Goal: Task Accomplishment & Management: Manage account settings

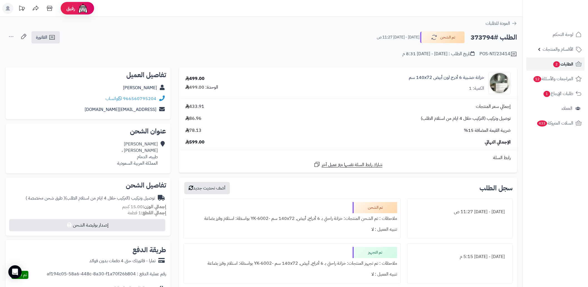
click at [553, 68] on link "الطلبات 2" at bounding box center [555, 63] width 58 height 13
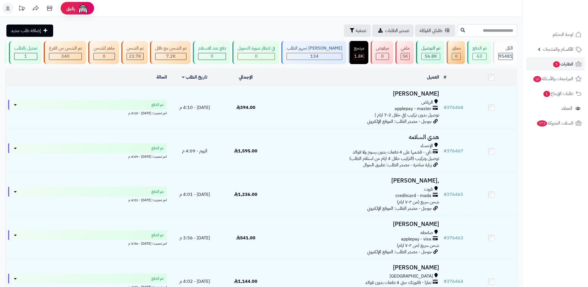
click at [483, 33] on input "text" at bounding box center [487, 30] width 60 height 13
paste input "******"
type input "******"
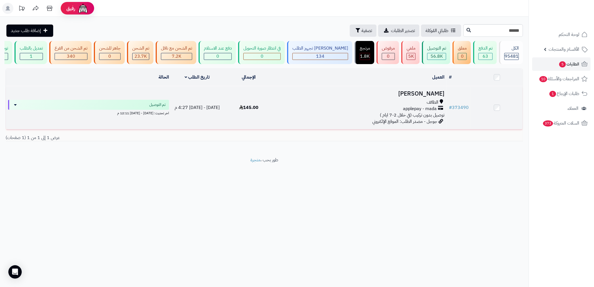
click at [346, 118] on div "الطائف applepay - mada توصيل بدون تركيب (في خلال 2-7 ايام )" at bounding box center [361, 108] width 168 height 19
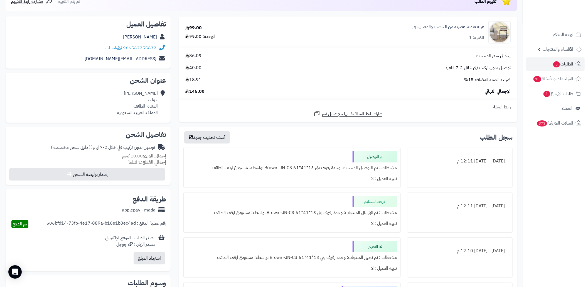
scroll to position [37, 0]
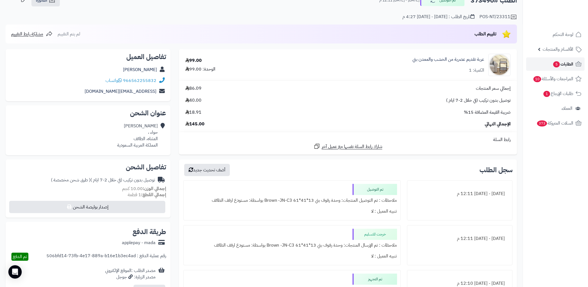
click at [557, 61] on span "5" at bounding box center [556, 64] width 7 height 6
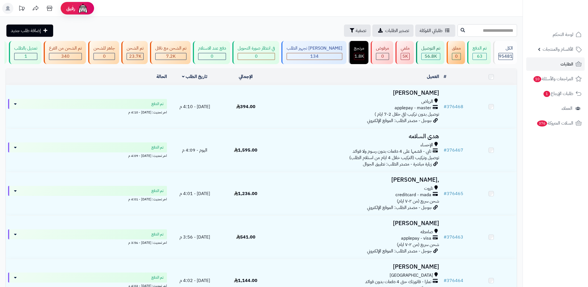
drag, startPoint x: 0, startPoint y: 0, endPoint x: 483, endPoint y: 27, distance: 483.8
click at [483, 27] on input "text" at bounding box center [487, 30] width 60 height 13
paste input "******"
type input "******"
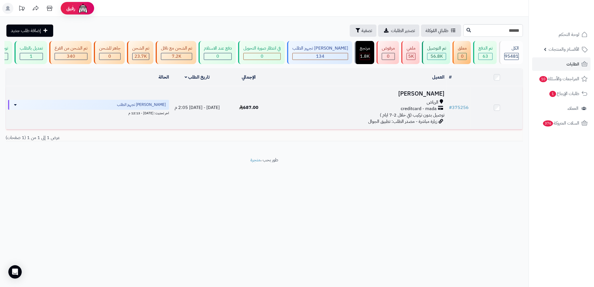
click at [320, 118] on div "الرياض creditcard - mada توصيل بدون تركيب (في خلال 2-7 ايام )" at bounding box center [361, 108] width 168 height 19
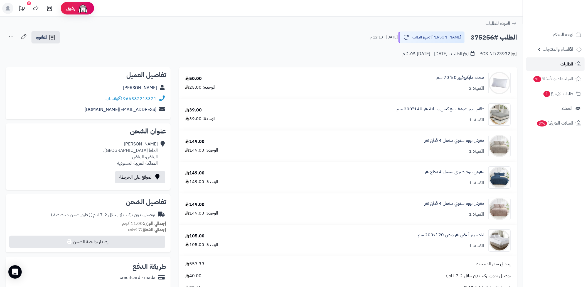
click at [553, 66] on link "الطلبات" at bounding box center [555, 63] width 58 height 13
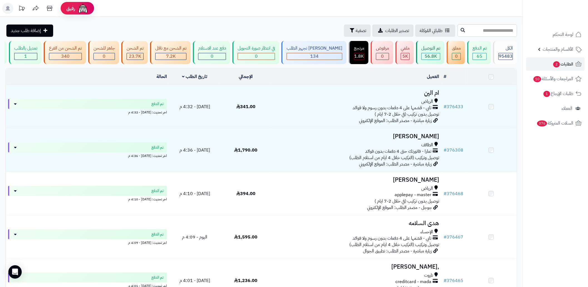
click at [466, 24] on div "**********" at bounding box center [261, 284] width 523 height 535
click at [469, 26] on input "text" at bounding box center [487, 30] width 60 height 13
paste input "******"
type input "******"
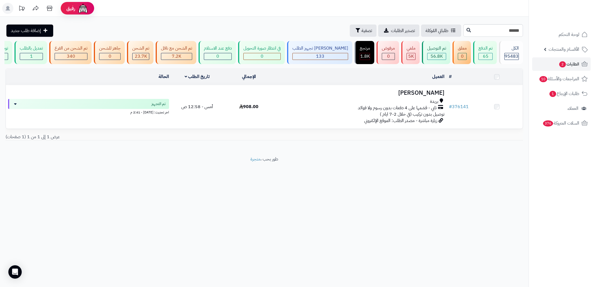
click at [282, 117] on div "بريدة تابي - قسّمها على 4 دفعات بدون رسوم ولا فوائد توصيل بدون تركيب (في خلال 2…" at bounding box center [361, 107] width 168 height 19
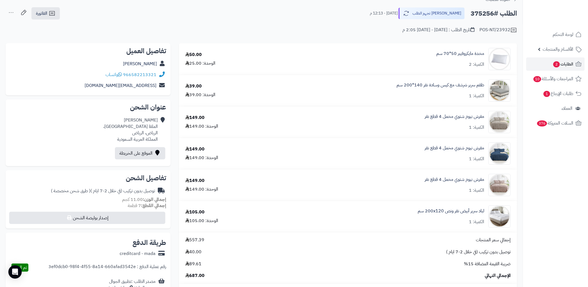
scroll to position [37, 0]
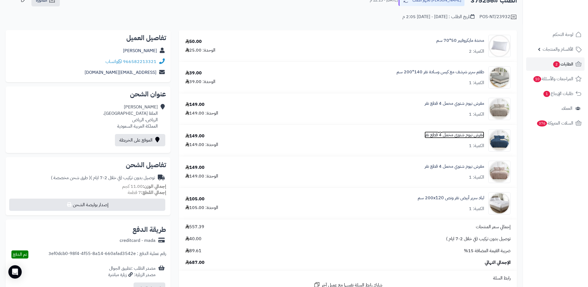
click at [459, 134] on link "مفرش نيوم شتوي مخمل 4 قطع نفر" at bounding box center [455, 135] width 60 height 6
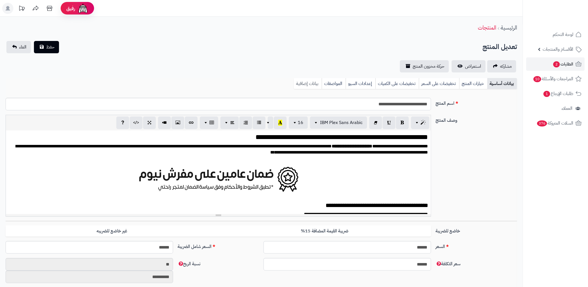
scroll to position [1048, 0]
click at [301, 83] on link "بيانات إضافية" at bounding box center [308, 83] width 28 height 11
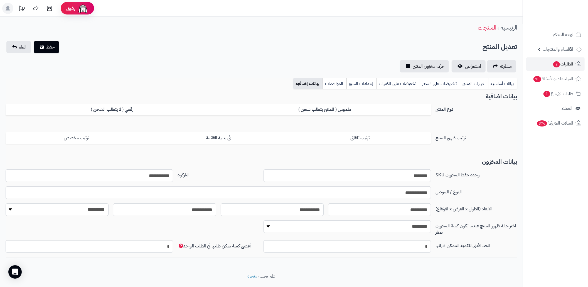
click at [159, 174] on input "**********" at bounding box center [90, 175] width 168 height 13
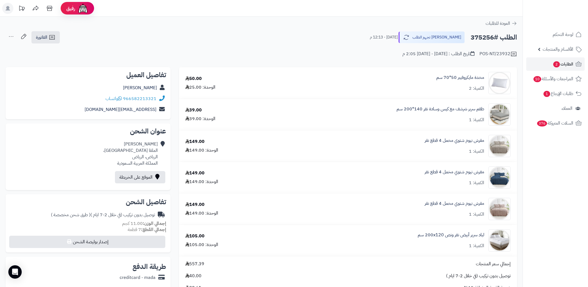
scroll to position [37, 0]
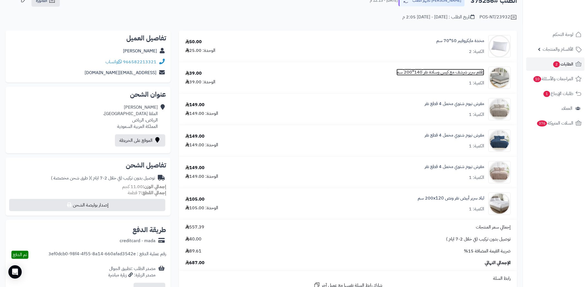
click at [454, 74] on link "طقم سرير شرشف مع كيس وسادة نفر 140*200 سم" at bounding box center [441, 72] width 88 height 6
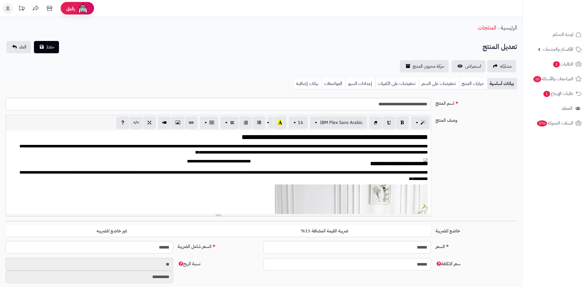
scroll to position [1046, 0]
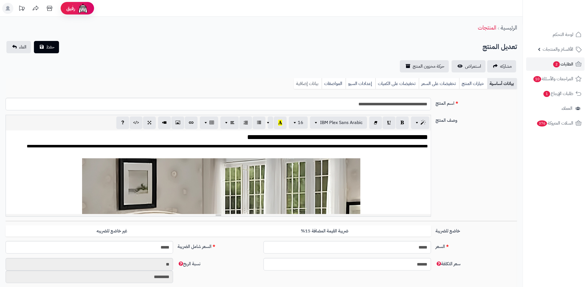
scroll to position [763, 0]
click at [302, 81] on link "بيانات إضافية" at bounding box center [308, 83] width 28 height 11
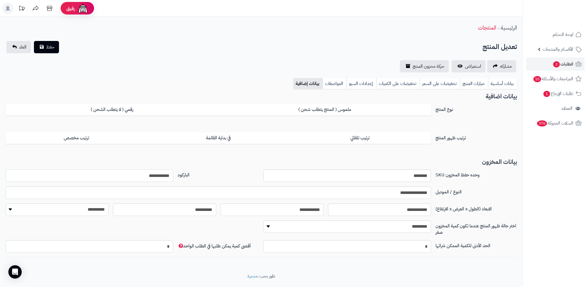
click at [156, 177] on input "**********" at bounding box center [90, 175] width 168 height 13
click at [155, 177] on input "**********" at bounding box center [90, 175] width 168 height 13
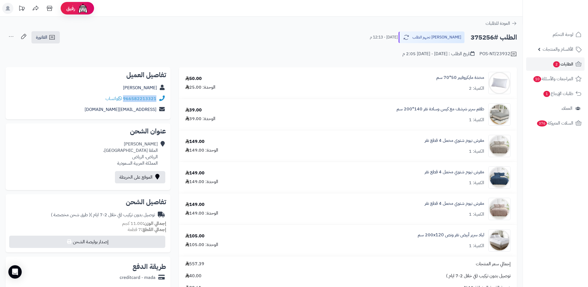
drag, startPoint x: 157, startPoint y: 98, endPoint x: 125, endPoint y: 98, distance: 32.3
click at [125, 98] on div "966582213321 واتساب" at bounding box center [88, 98] width 156 height 11
copy div "966582213321"
click at [471, 110] on link "طقم سرير شرشف مع كيس وسادة نفر 140*200 سم" at bounding box center [441, 109] width 88 height 6
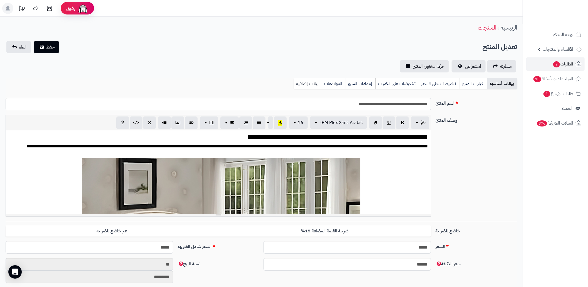
click at [317, 82] on link "بيانات إضافية" at bounding box center [308, 83] width 28 height 11
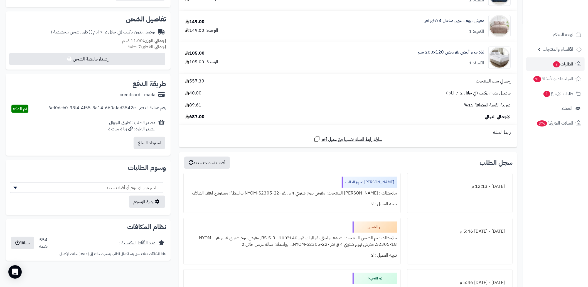
scroll to position [260, 0]
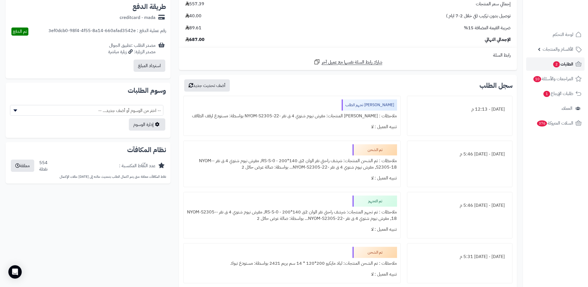
click at [560, 59] on link "الطلبات 2" at bounding box center [555, 63] width 58 height 13
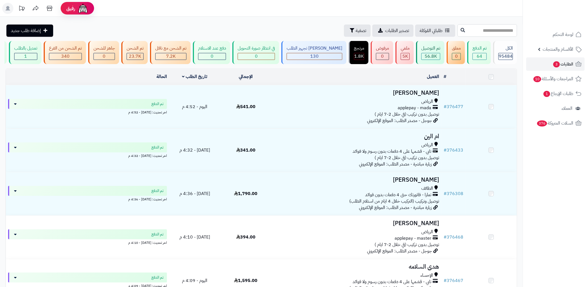
click at [486, 30] on input "text" at bounding box center [487, 30] width 60 height 13
paste input "******"
type input "******"
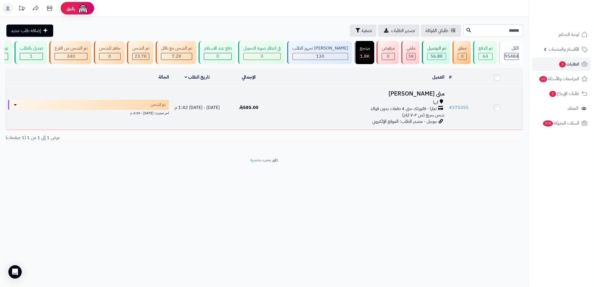
click at [317, 129] on td "منى [PERSON_NAME] ابها تمارا - فاتورتك حتى 4 دفعات بدون فوائد شحن سريع (من ٢-٧ …" at bounding box center [360, 107] width 172 height 43
click at [322, 118] on div "ابها تمارا - فاتورتك حتى 4 دفعات بدون فوائد شحن سريع (من ٢-٧ ايام)" at bounding box center [361, 108] width 168 height 19
click at [368, 105] on div "ابها" at bounding box center [361, 102] width 168 height 6
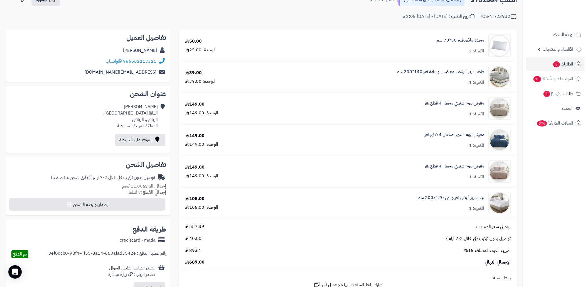
scroll to position [37, 0]
click at [460, 165] on link "مفرش نيوم شتوي مخمل 4 قطع نفر" at bounding box center [455, 166] width 60 height 6
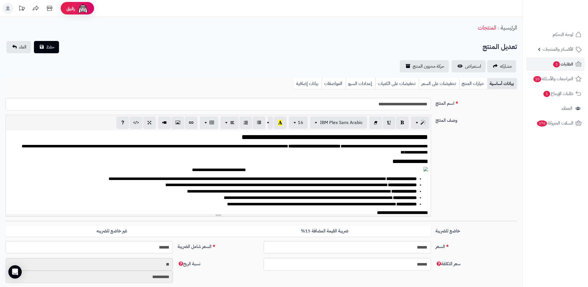
scroll to position [1048, 0]
click at [311, 82] on link "بيانات إضافية" at bounding box center [308, 83] width 28 height 11
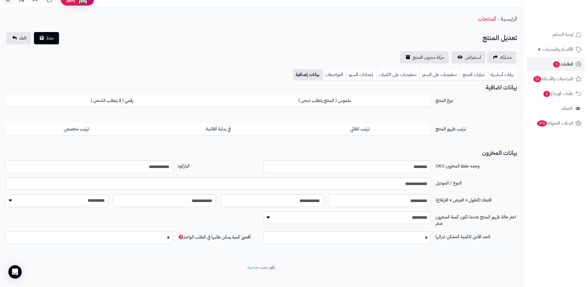
scroll to position [14, 0]
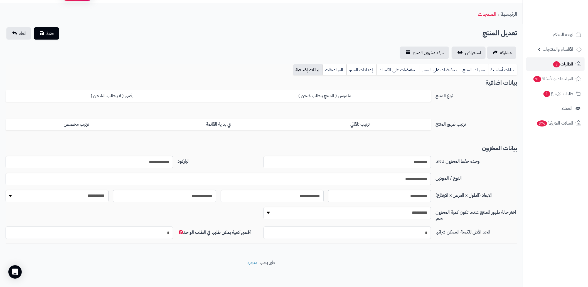
click at [545, 62] on link "الطلبات 3" at bounding box center [555, 63] width 58 height 13
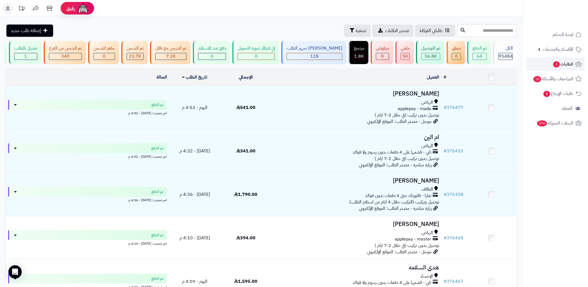
click at [487, 25] on input "text" at bounding box center [487, 30] width 60 height 13
paste input "******"
type input "******"
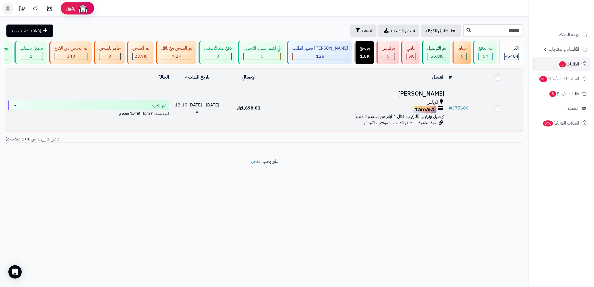
click at [406, 105] on div "الرياض" at bounding box center [361, 102] width 168 height 6
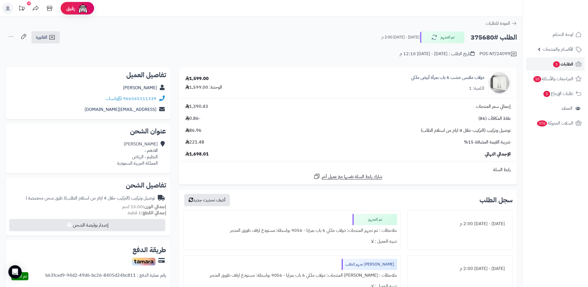
click at [550, 66] on link "الطلبات 3" at bounding box center [555, 63] width 58 height 13
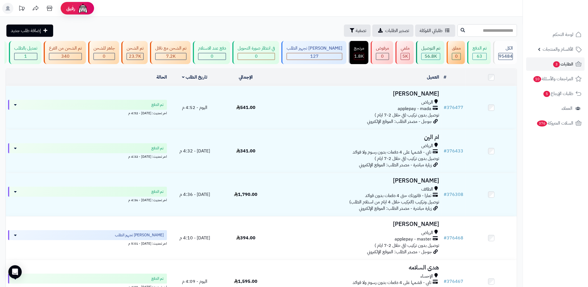
drag, startPoint x: 0, startPoint y: 0, endPoint x: 471, endPoint y: 31, distance: 472.2
click at [471, 31] on input "text" at bounding box center [487, 30] width 60 height 13
paste input "******"
type input "******"
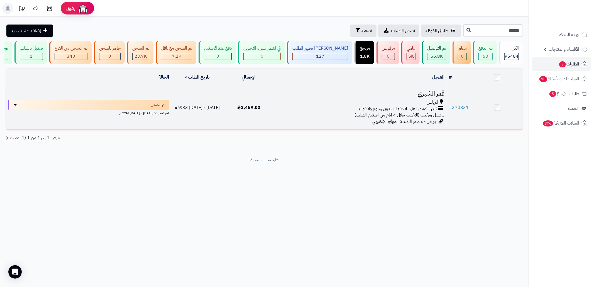
click at [221, 124] on td "الإثنين - ١٨ أغسطس ٢٠٢٥ - 9:33 م" at bounding box center [197, 107] width 52 height 43
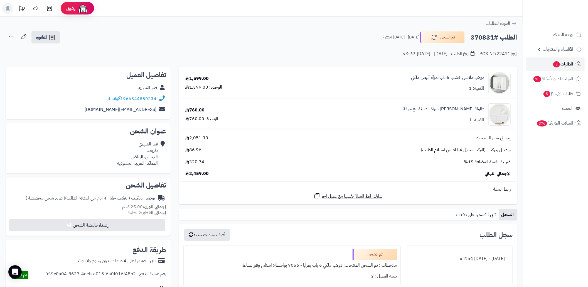
click at [533, 66] on link "الطلبات 3" at bounding box center [555, 63] width 58 height 13
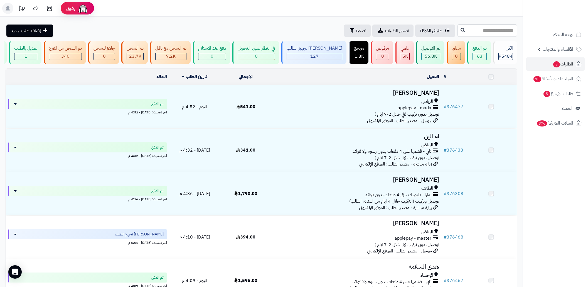
click at [494, 31] on input "text" at bounding box center [487, 30] width 60 height 13
type input "******"
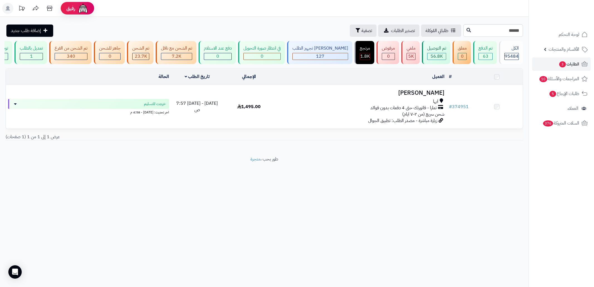
click at [363, 96] on h3 "[PERSON_NAME]" at bounding box center [361, 93] width 168 height 6
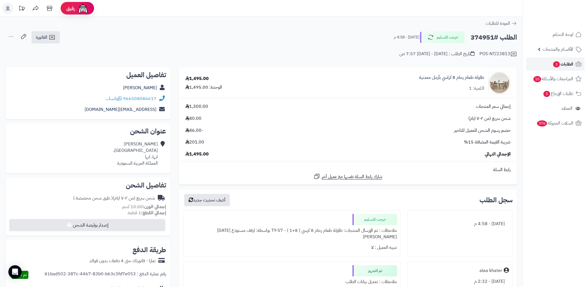
click at [542, 65] on link "الطلبات 3" at bounding box center [555, 63] width 58 height 13
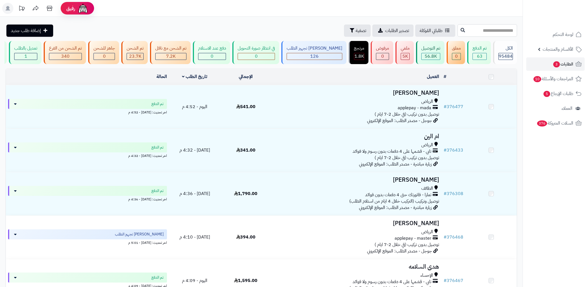
click at [472, 29] on input "text" at bounding box center [487, 30] width 60 height 13
paste input "******"
type input "******"
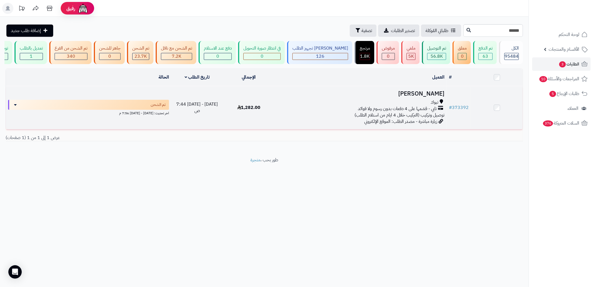
click at [269, 112] on td "1,282.00" at bounding box center [249, 107] width 52 height 43
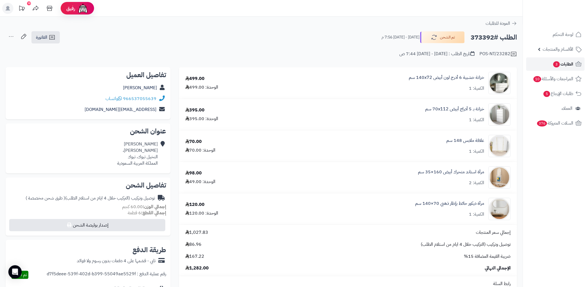
click at [555, 67] on span "3" at bounding box center [556, 64] width 7 height 6
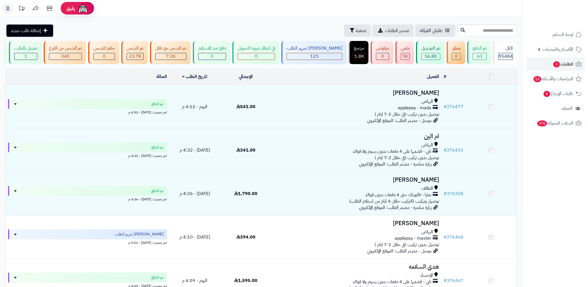
click at [491, 32] on input "text" at bounding box center [487, 30] width 60 height 13
type input "******"
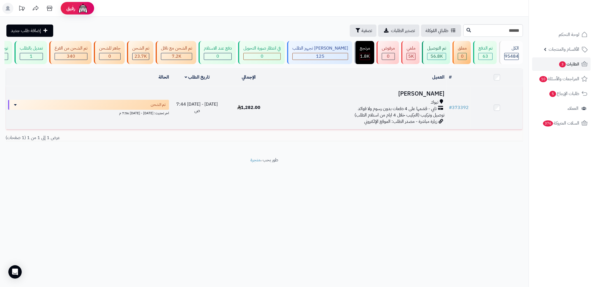
click at [347, 97] on h3 "عبير العيسى" at bounding box center [361, 93] width 168 height 6
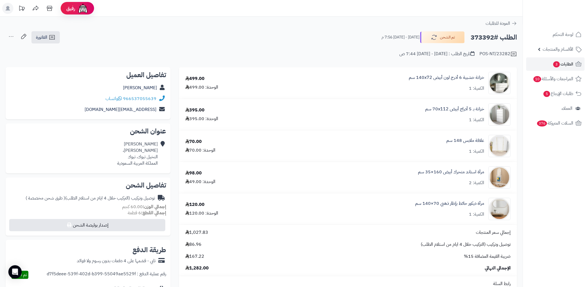
scroll to position [37, 0]
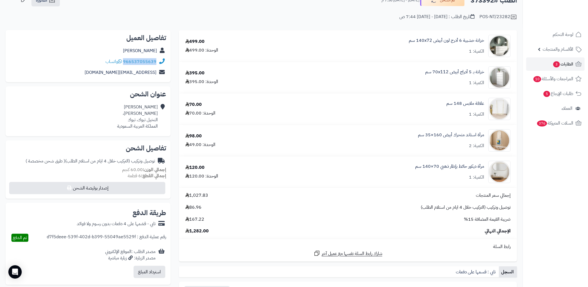
copy div "966537055639"
drag, startPoint x: 157, startPoint y: 62, endPoint x: 124, endPoint y: 63, distance: 32.8
click at [124, 63] on div "966537055639 واتساب" at bounding box center [88, 61] width 156 height 11
click at [548, 89] on link "طلبات الإرجاع 5" at bounding box center [555, 93] width 58 height 13
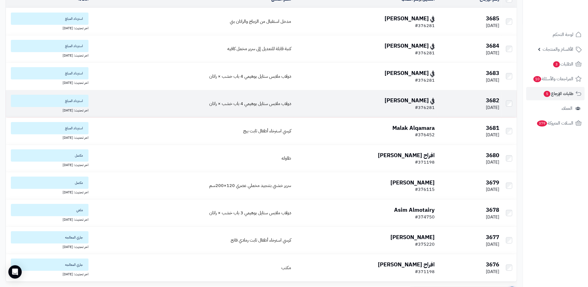
scroll to position [106, 0]
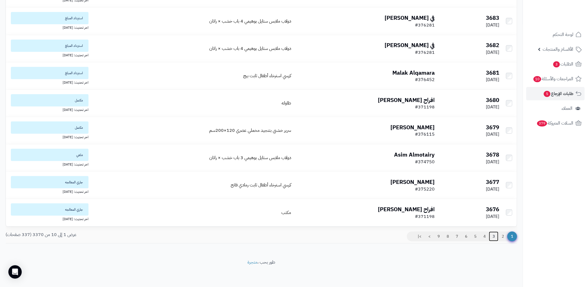
click at [492, 238] on link "3" at bounding box center [493, 236] width 9 height 10
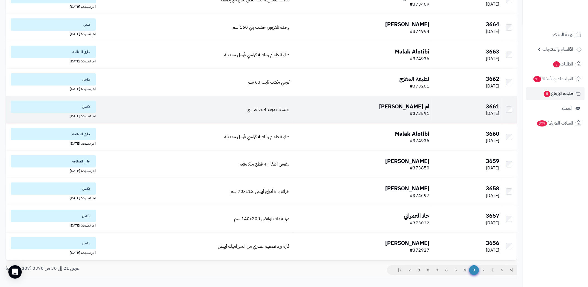
scroll to position [106, 0]
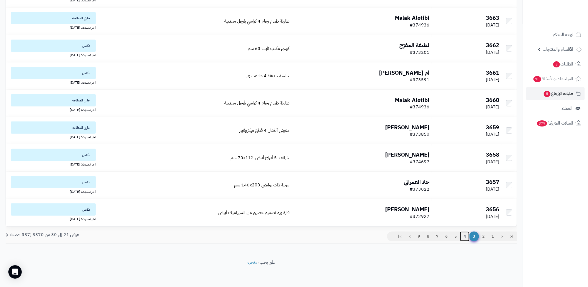
click at [464, 235] on link "4" at bounding box center [464, 236] width 9 height 10
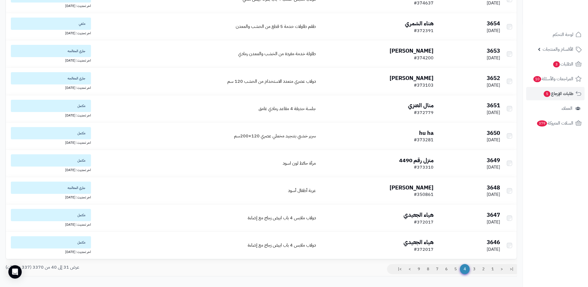
scroll to position [106, 0]
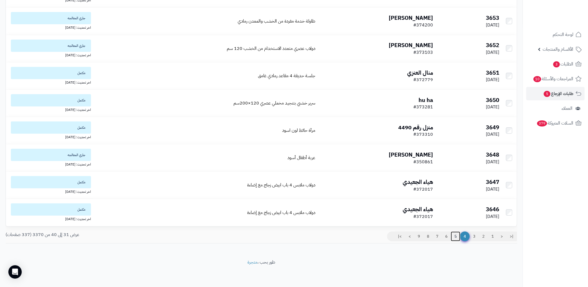
click at [452, 235] on link "5" at bounding box center [455, 236] width 9 height 10
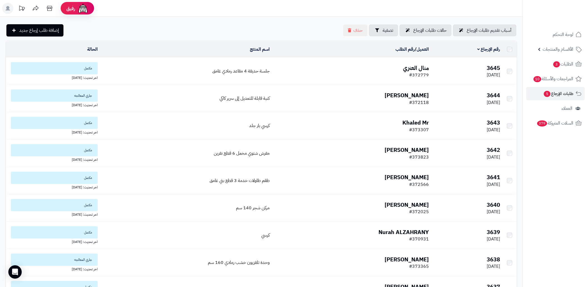
scroll to position [106, 0]
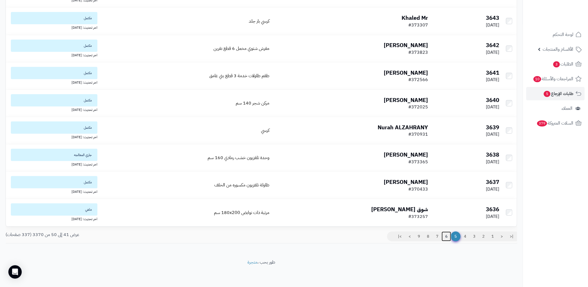
click at [444, 238] on link "6" at bounding box center [446, 236] width 9 height 10
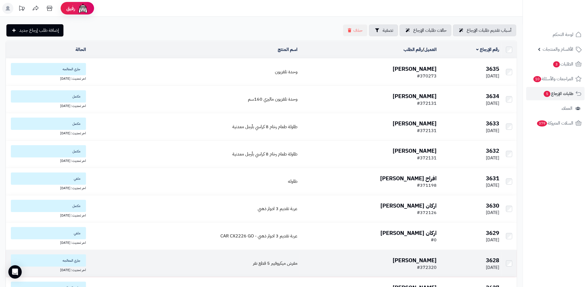
scroll to position [106, 0]
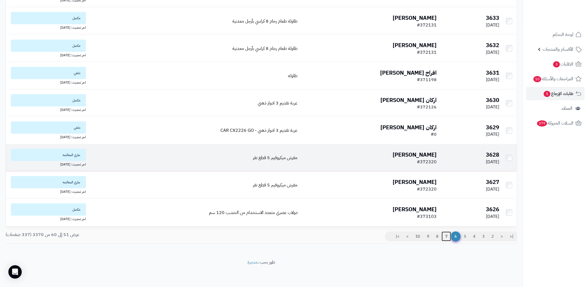
click at [446, 236] on link "7" at bounding box center [446, 236] width 9 height 10
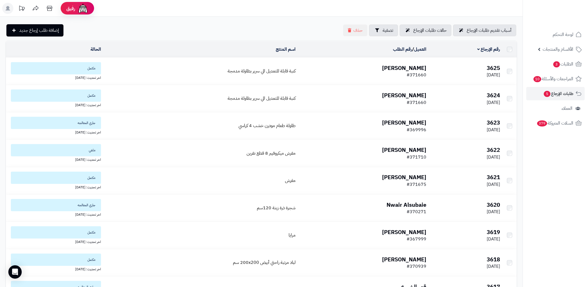
scroll to position [106, 0]
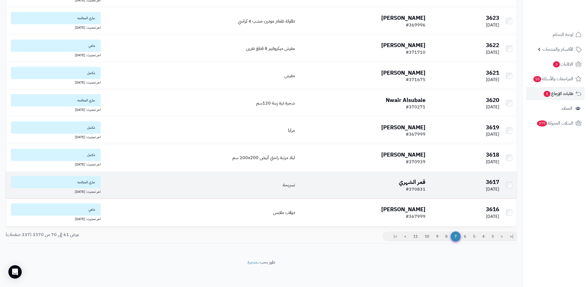
click at [327, 182] on td "قمر الشهري #370831" at bounding box center [362, 184] width 131 height 27
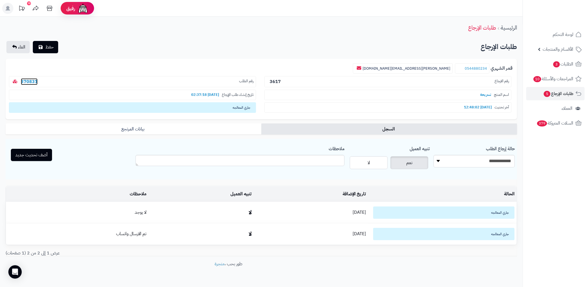
click at [29, 80] on link "370831" at bounding box center [29, 81] width 17 height 7
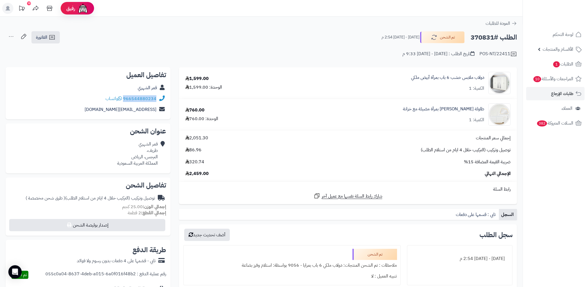
drag, startPoint x: 157, startPoint y: 97, endPoint x: 125, endPoint y: 99, distance: 31.8
click at [125, 99] on div "966544880234 واتساب" at bounding box center [88, 98] width 156 height 11
copy div "966544880234"
click at [557, 61] on span "1" at bounding box center [556, 64] width 7 height 7
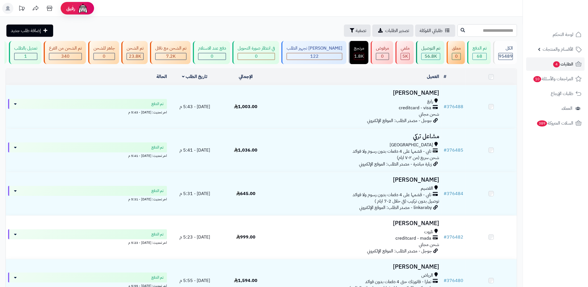
click at [469, 33] on input "text" at bounding box center [487, 30] width 60 height 13
paste input "******"
type input "******"
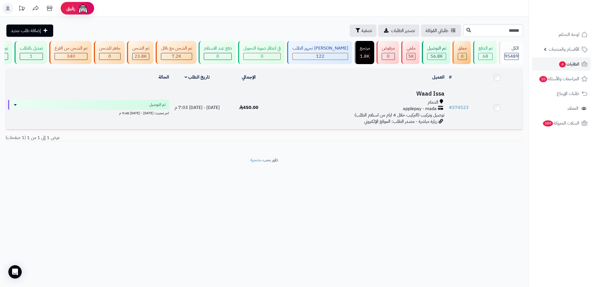
click at [414, 97] on h3 "Waad Issa" at bounding box center [361, 93] width 168 height 6
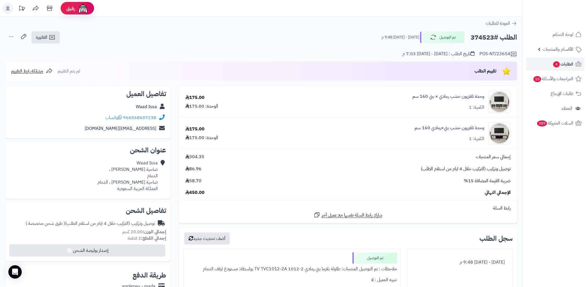
click at [478, 39] on h2 "الطلب #374523" at bounding box center [494, 37] width 46 height 11
drag, startPoint x: 478, startPoint y: 39, endPoint x: 451, endPoint y: 50, distance: 28.7
click at [478, 39] on h2 "الطلب #374523" at bounding box center [494, 37] width 46 height 11
copy h2 "374523"
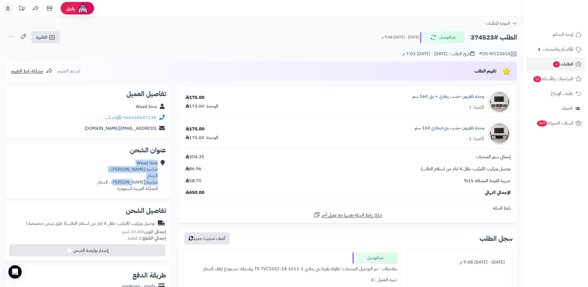
drag, startPoint x: 158, startPoint y: 184, endPoint x: 131, endPoint y: 182, distance: 27.9
click at [131, 182] on div "Waad Issa ضاحية الملك فهد ، الدمام ضاحية الملك فهد ، الدمام المملكة العربية الس…" at bounding box center [88, 176] width 156 height 36
click at [130, 182] on div "Waad Issa ضاحية الملك فهد ، الدمام ضاحية الملك فهد ، الدمام المملكة العربية الس…" at bounding box center [127, 176] width 60 height 32
drag, startPoint x: 128, startPoint y: 183, endPoint x: 158, endPoint y: 180, distance: 29.6
click at [158, 180] on div "Waad Issa ضاحية الملك فهد ، الدمام ضاحية الملك فهد ، الدمام المملكة العربية الس…" at bounding box center [127, 176] width 60 height 32
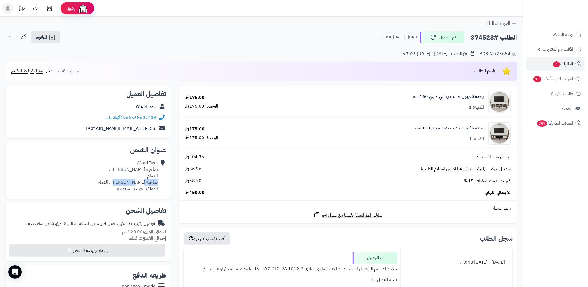
copy div "ضاحية الملك فهد"
click at [182, 43] on div "الطلب #374523 تم التوصيل الأحد - ٧ سبتمبر ٢٠٢٥ - 9:48 م الفاتورة طباعة الفاتورة…" at bounding box center [261, 37] width 511 height 13
click at [37, 36] on span "الفاتورة" at bounding box center [41, 37] width 11 height 7
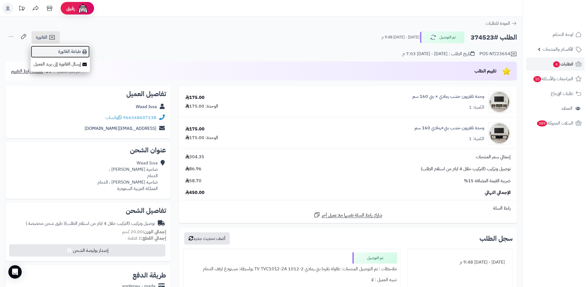
click at [76, 49] on link "طباعة الفاتورة" at bounding box center [60, 51] width 59 height 13
click at [486, 38] on h2 "الطلب #374523" at bounding box center [494, 37] width 46 height 11
copy h2 "374523"
click at [533, 64] on link "الطلبات 4" at bounding box center [555, 63] width 58 height 13
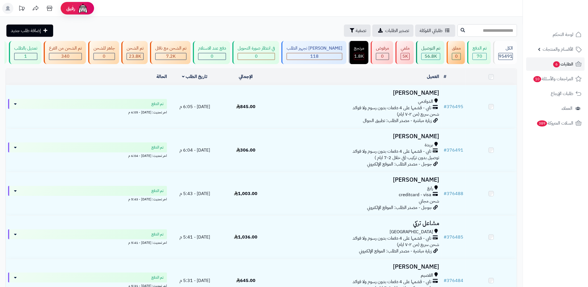
click at [484, 29] on input "text" at bounding box center [487, 30] width 60 height 13
paste input "******"
type input "******"
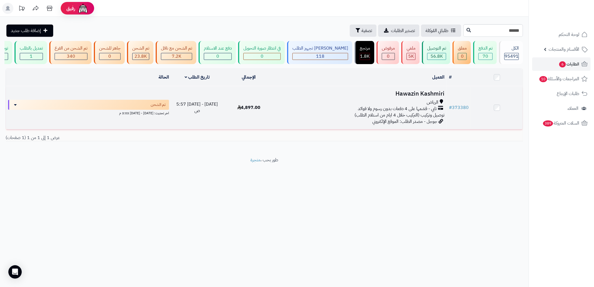
click at [425, 97] on h3 "Hawazin Kashmiri" at bounding box center [361, 93] width 168 height 6
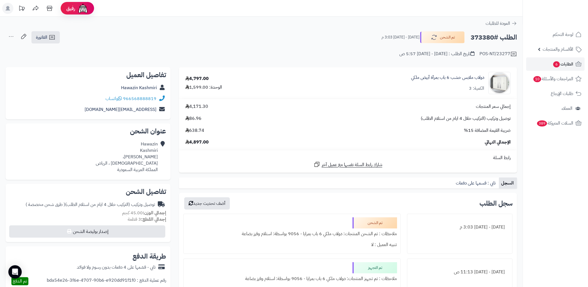
click at [476, 38] on h2 "الطلب #373380" at bounding box center [494, 37] width 46 height 11
copy h2 "373380"
click at [154, 162] on div "Hawazin [PERSON_NAME]، السليمانية ، [PERSON_NAME] العربية السعودية" at bounding box center [127, 157] width 62 height 32
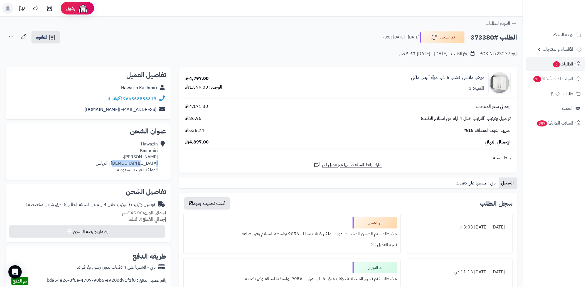
click at [154, 162] on div "Hawazin [PERSON_NAME]، السليمانية ، [PERSON_NAME] العربية السعودية" at bounding box center [127, 157] width 62 height 32
copy div "[DEMOGRAPHIC_DATA]"
click at [87, 39] on div "الطلب #373380 تم الشحن [DATE] - [DATE] 3:03 م الفاتورة طباعة الفاتورة إرسال الف…" at bounding box center [261, 37] width 511 height 13
click at [51, 38] on icon at bounding box center [52, 37] width 7 height 7
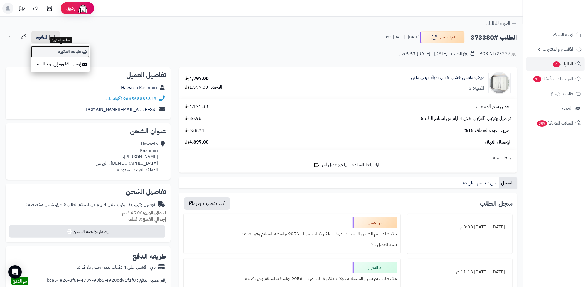
click at [71, 51] on link "طباعة الفاتورة" at bounding box center [60, 51] width 59 height 13
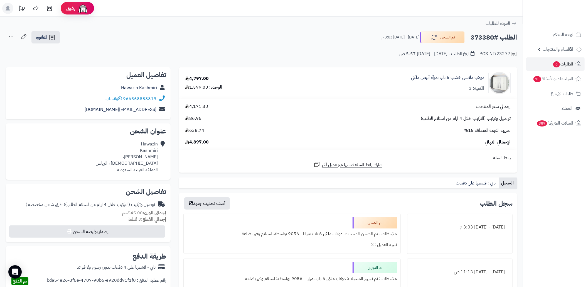
click at [476, 34] on h2 "الطلب #373380" at bounding box center [494, 37] width 46 height 11
copy h2 "373380"
click at [567, 63] on span "الطلبات 6" at bounding box center [563, 64] width 21 height 8
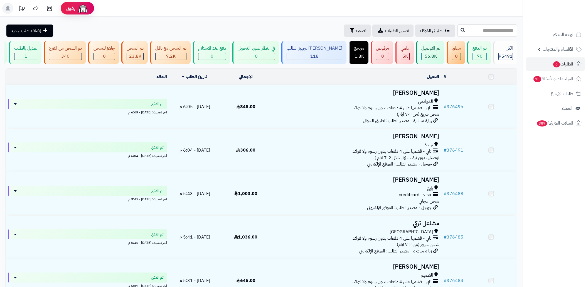
click at [483, 34] on input "text" at bounding box center [487, 30] width 60 height 13
paste input "******"
type input "******"
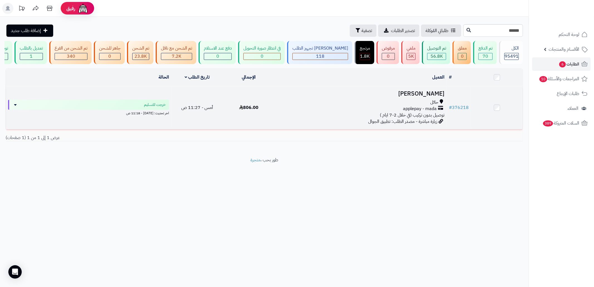
click at [332, 112] on div "applepay - mada" at bounding box center [361, 108] width 168 height 6
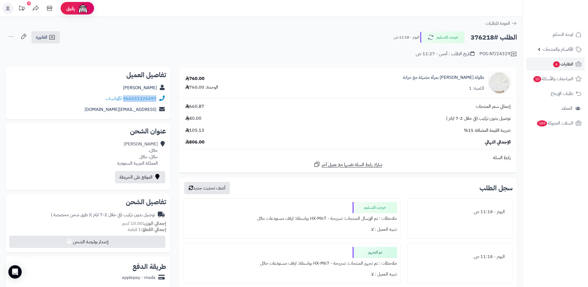
copy div "966531325497"
drag, startPoint x: 157, startPoint y: 99, endPoint x: 124, endPoint y: 100, distance: 32.9
click at [124, 100] on div "966531325497 واتساب" at bounding box center [88, 98] width 156 height 11
copy div "966531325497"
click at [540, 62] on link "الطلبات 6" at bounding box center [555, 63] width 58 height 13
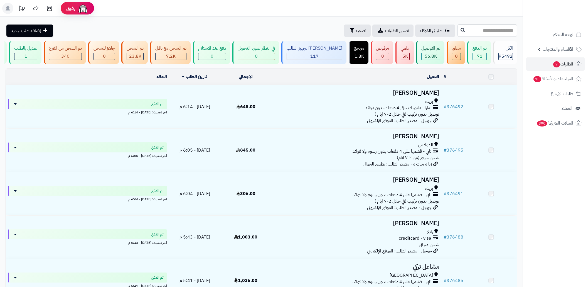
click at [470, 36] on input "text" at bounding box center [487, 30] width 60 height 13
type input "******"
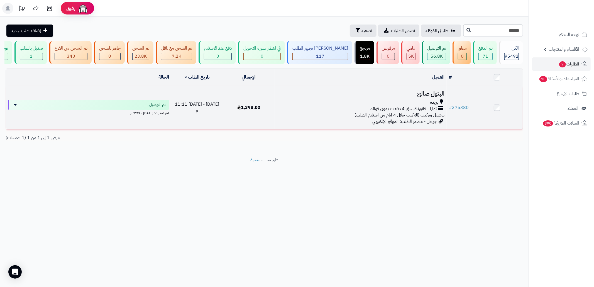
click at [287, 118] on div "بريدة تمارا - فاتورتك حتى 4 دفعات بدون فوائد توصيل وتركيب (التركيب خلال 4 ايام …" at bounding box center [361, 108] width 168 height 19
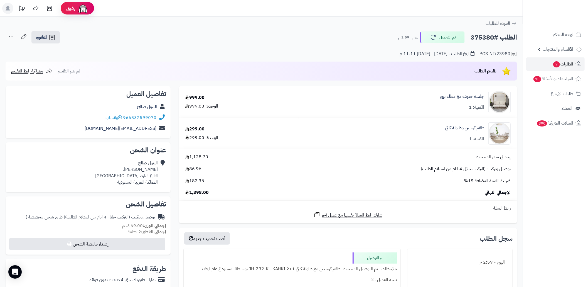
click at [480, 40] on h2 "الطلب #375380" at bounding box center [494, 37] width 46 height 11
copy h2 "375380"
click at [204, 286] on html "رفيق ! الطلبات معالجة مكتمل إرجاع المنتجات العملاء المتواجدون الان 228643 عملاء…" at bounding box center [294, 143] width 588 height 287
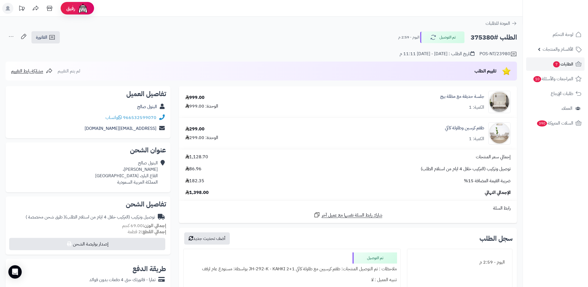
click at [162, 42] on div "الطلب #375380 تم التوصيل اليوم - 2:59 م الفاتورة طباعة الفاتورة إرسال الفاتورة …" at bounding box center [261, 37] width 511 height 13
click at [566, 64] on span "الطلبات 7" at bounding box center [563, 64] width 21 height 8
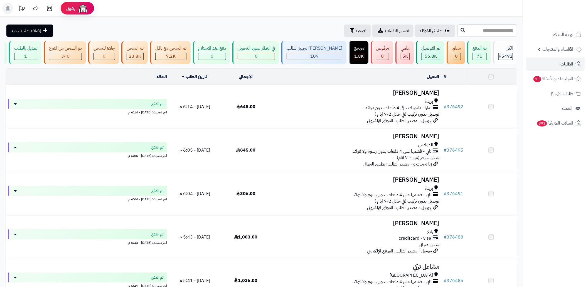
click at [486, 23] on div "**********" at bounding box center [261, 284] width 523 height 535
click at [490, 26] on input "text" at bounding box center [487, 30] width 60 height 13
paste input "******"
type input "******"
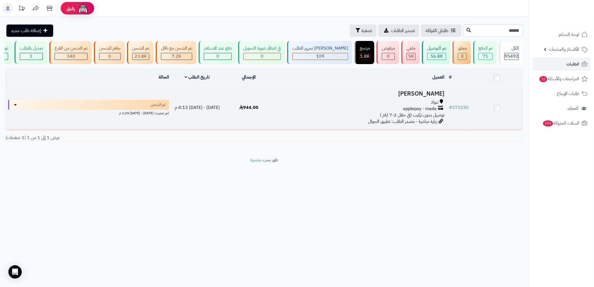
click at [350, 105] on div "تبوك" at bounding box center [361, 102] width 168 height 6
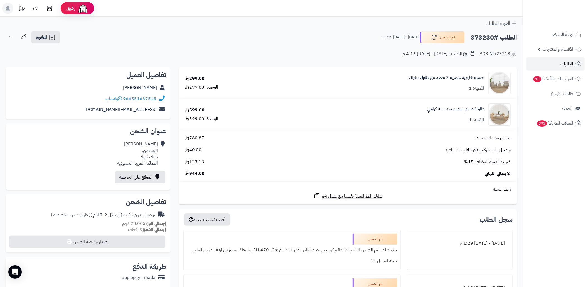
click at [538, 58] on link "الطلبات" at bounding box center [555, 63] width 58 height 13
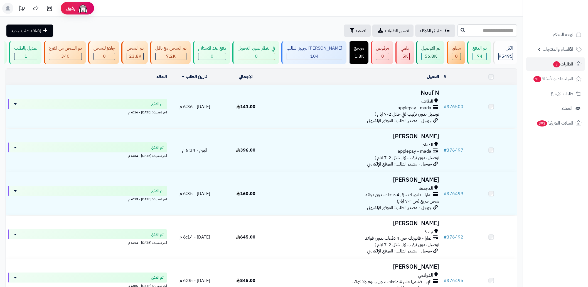
click at [485, 32] on input "text" at bounding box center [487, 30] width 60 height 13
type input "******"
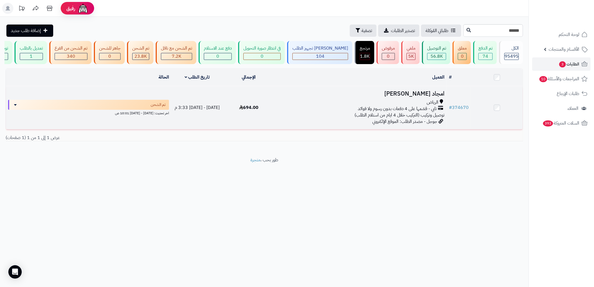
click at [262, 128] on td "694.00" at bounding box center [249, 107] width 52 height 43
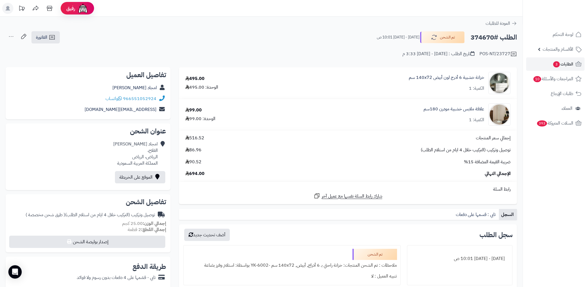
click at [481, 38] on h2 "الطلب #374670" at bounding box center [494, 37] width 46 height 11
copy h2 "374670"
click at [481, 38] on h2 "الطلب #374670" at bounding box center [494, 37] width 46 height 11
click at [154, 156] on div "امجاد التويجري الفلاح، الرياض، الرياض المملكة العربية السعودية" at bounding box center [135, 153] width 45 height 25
copy div "الرياض"
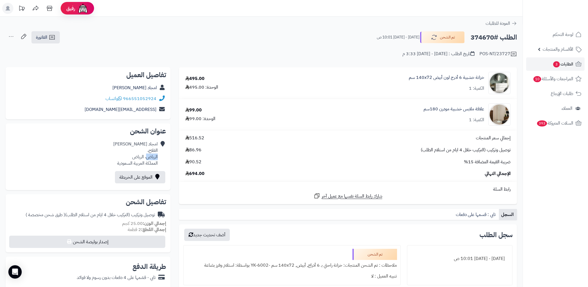
click at [154, 156] on div "امجاد التويجري الفلاح، الرياض، الرياض المملكة العربية السعودية" at bounding box center [135, 153] width 45 height 25
click at [197, 49] on div "POS-NT/23727 تاريخ الطلب : السبت - ٦ سبتمبر ٢٠٢٥ - 3:33 م" at bounding box center [261, 50] width 511 height 13
click at [56, 40] on link "الفاتورة" at bounding box center [45, 37] width 28 height 12
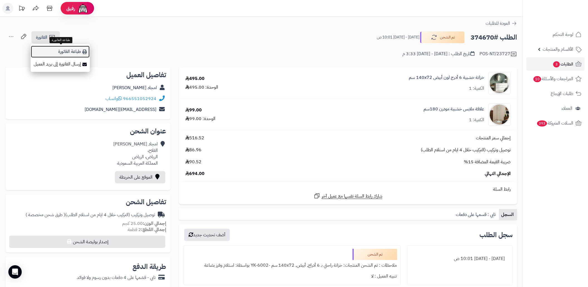
click at [80, 55] on link "طباعة الفاتورة" at bounding box center [60, 51] width 59 height 13
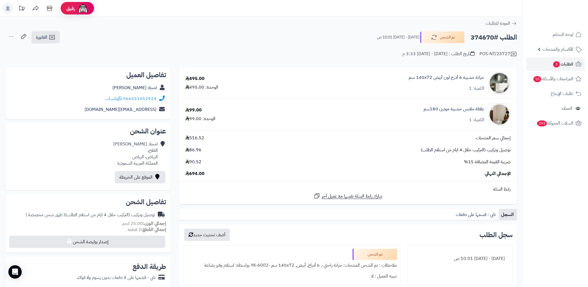
click at [489, 38] on h2 "الطلب #374670" at bounding box center [494, 37] width 46 height 11
copy h2 "374670"
click at [527, 62] on link "الطلبات 3" at bounding box center [555, 63] width 58 height 13
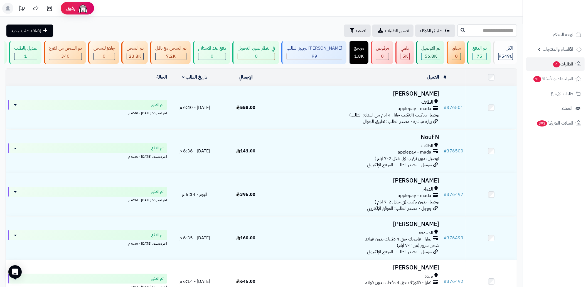
click at [457, 26] on input "text" at bounding box center [487, 30] width 60 height 13
paste input "******"
type input "******"
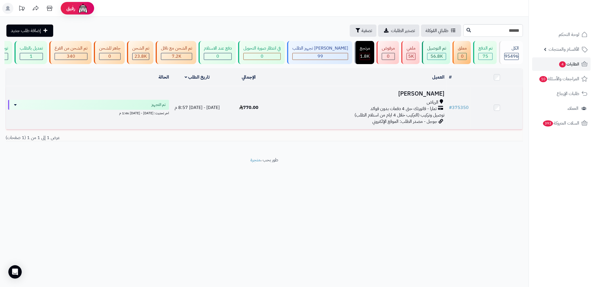
click at [380, 97] on h3 "[PERSON_NAME]" at bounding box center [361, 93] width 168 height 6
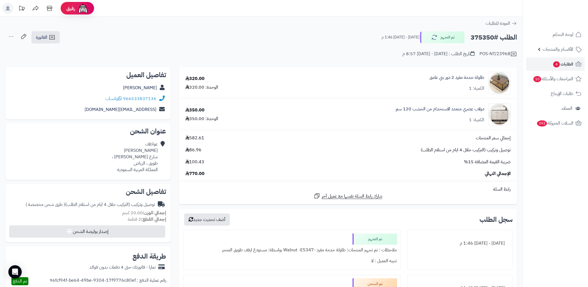
click at [487, 42] on h2 "الطلب #375350" at bounding box center [494, 37] width 46 height 11
copy h2 "375350"
click at [529, 62] on link "الطلبات 4" at bounding box center [555, 63] width 58 height 13
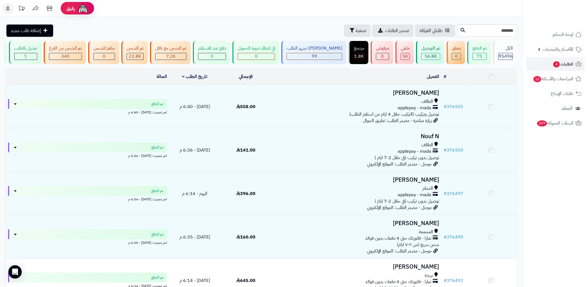
type input "******"
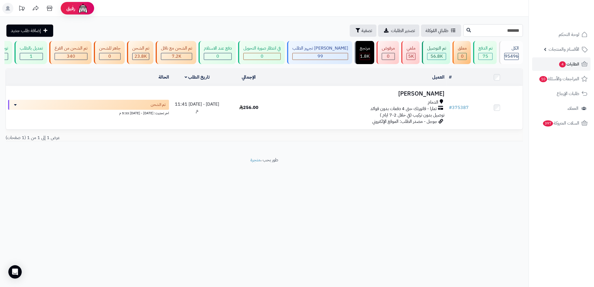
click at [506, 29] on input "******" at bounding box center [493, 30] width 60 height 13
paste input "text"
type input "******"
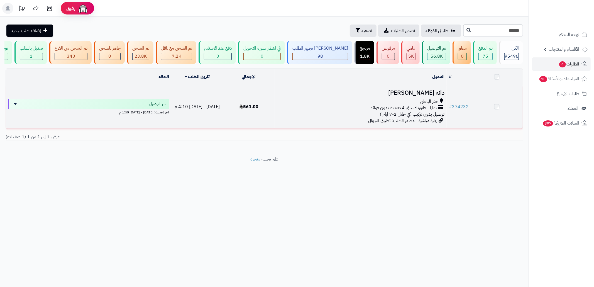
click at [371, 111] on span "تمارا - فاتورتك حتى 4 دفعات بدون فوائد" at bounding box center [403, 108] width 66 height 6
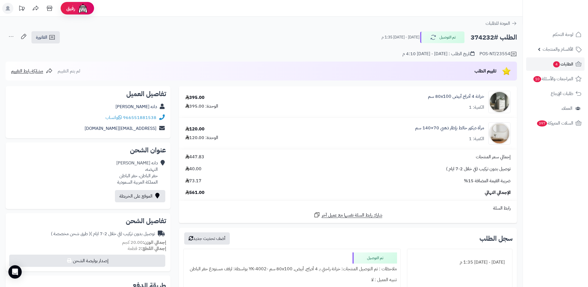
click at [481, 37] on h2 "الطلب #374232" at bounding box center [494, 37] width 46 height 11
copy h2 "374232"
click at [46, 41] on link "الفاتورة" at bounding box center [45, 37] width 28 height 12
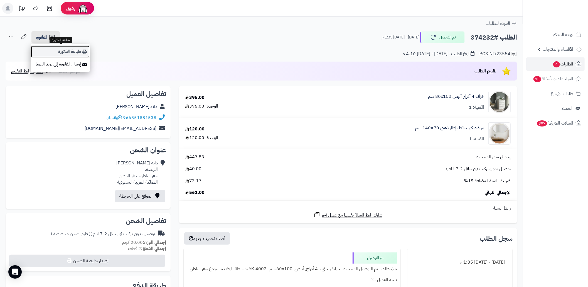
click at [58, 54] on link "طباعة الفاتورة" at bounding box center [60, 51] width 59 height 13
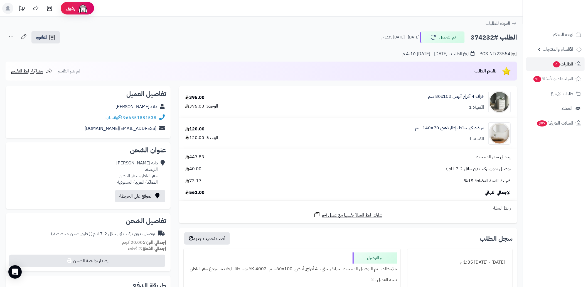
copy h2 "374232"
click at [556, 65] on span "4" at bounding box center [556, 64] width 7 height 6
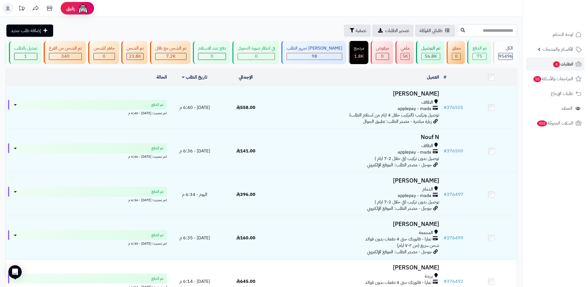
click at [489, 27] on input "text" at bounding box center [487, 30] width 60 height 13
paste input "******"
type input "*******"
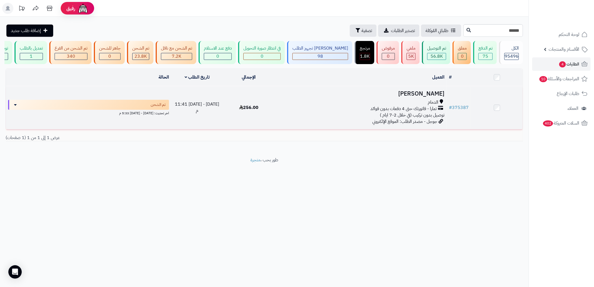
click at [253, 111] on span "256.00" at bounding box center [248, 107] width 19 height 7
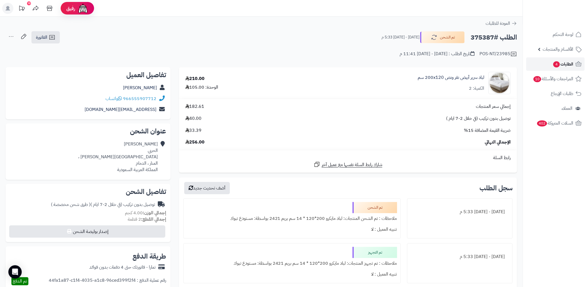
click at [543, 68] on link "الطلبات 4" at bounding box center [555, 63] width 58 height 13
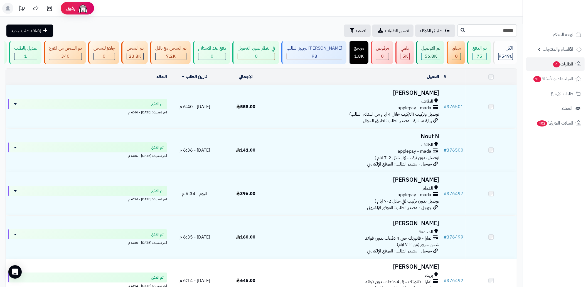
type input "******"
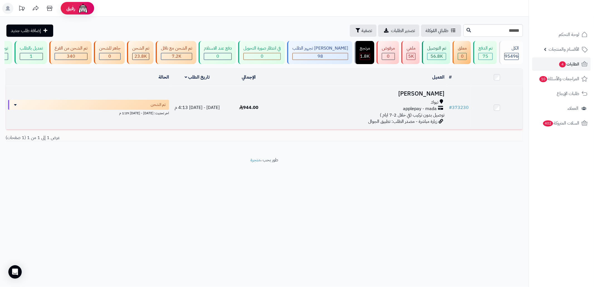
click at [316, 118] on div "تبوك applepay - mada توصيل بدون تركيب (في خلال 2-7 ايام )" at bounding box center [361, 108] width 168 height 19
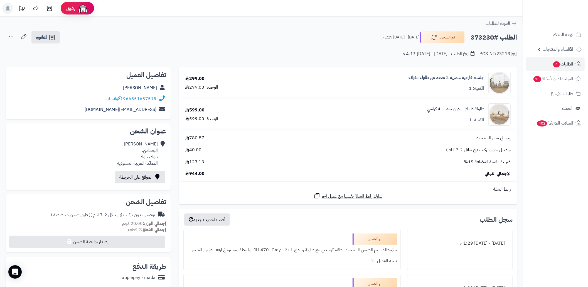
click at [302, 35] on div "الطلب #373230 تم الشحن الثلاثاء - ٢ سبتمبر ٢٠٢٥ - 1:29 م الفاتورة طباعة الفاتور…" at bounding box center [261, 37] width 511 height 13
drag, startPoint x: 159, startPoint y: 99, endPoint x: 125, endPoint y: 101, distance: 33.7
click at [125, 101] on div "966551637515 واتساب" at bounding box center [88, 98] width 156 height 11
copy div "966551637515"
click at [557, 62] on span "4" at bounding box center [556, 64] width 7 height 6
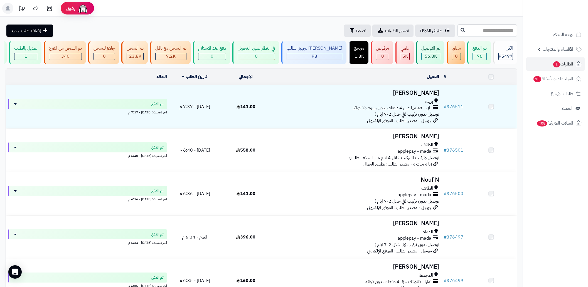
click at [497, 33] on input "text" at bounding box center [487, 30] width 60 height 13
type input "******"
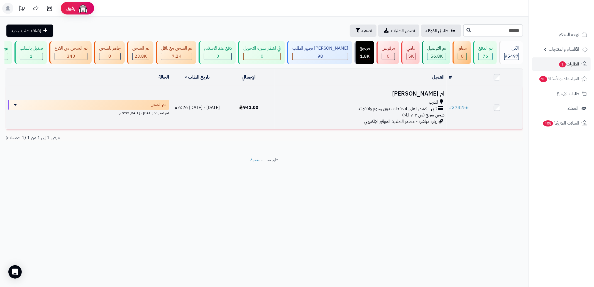
click at [392, 112] on span "تابي - قسّمها على 4 دفعات بدون رسوم ولا فوائد" at bounding box center [397, 108] width 79 height 6
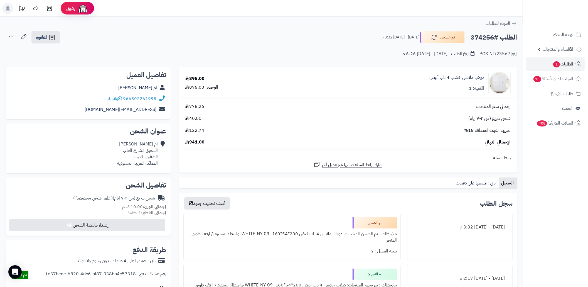
click at [147, 155] on div "ام [PERSON_NAME] الشقيق الشارع العام، الشقيق، الدرب المملكة العربية السعودية" at bounding box center [137, 153] width 41 height 25
copy div "الشقيق"
